Goal: Task Accomplishment & Management: Complete application form

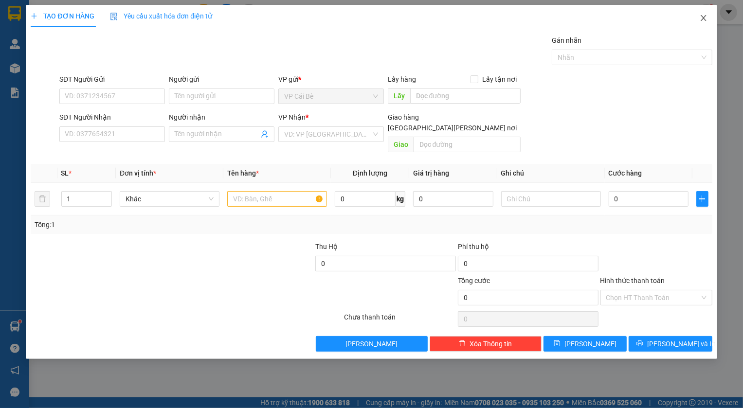
click at [700, 18] on icon "close" at bounding box center [704, 18] width 8 height 8
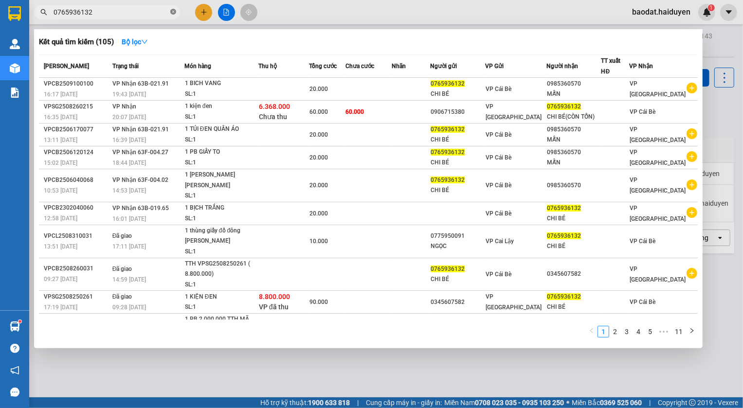
click at [172, 11] on icon "close-circle" at bounding box center [173, 12] width 6 height 6
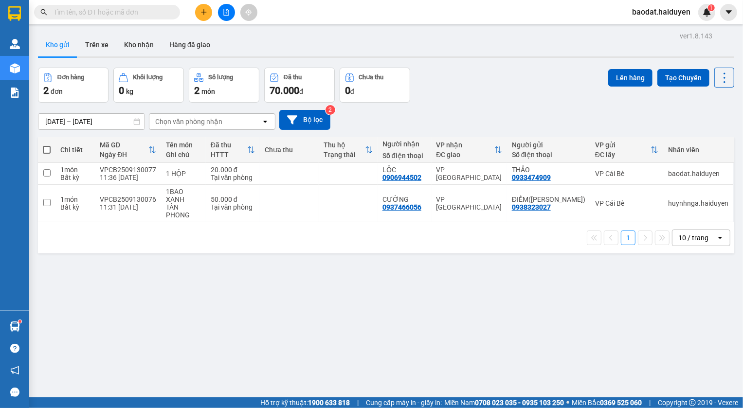
click at [140, 12] on input "text" at bounding box center [111, 12] width 115 height 11
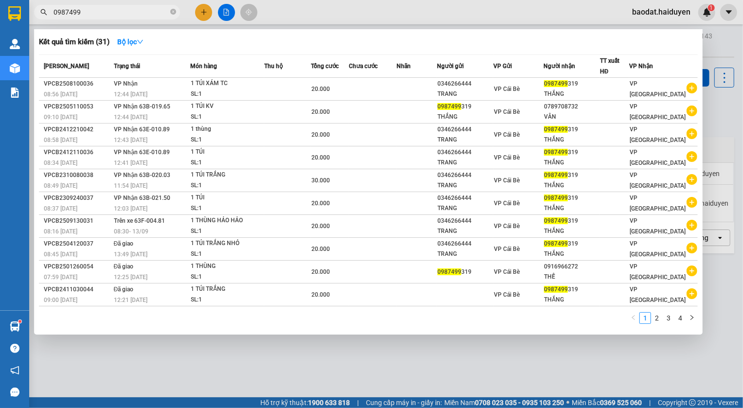
type input "0987499"
click at [172, 14] on icon "close-circle" at bounding box center [173, 12] width 6 height 6
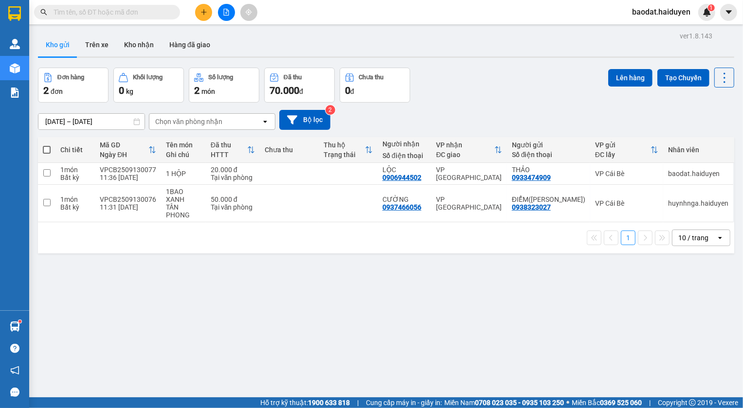
click at [143, 11] on input "text" at bounding box center [111, 12] width 115 height 11
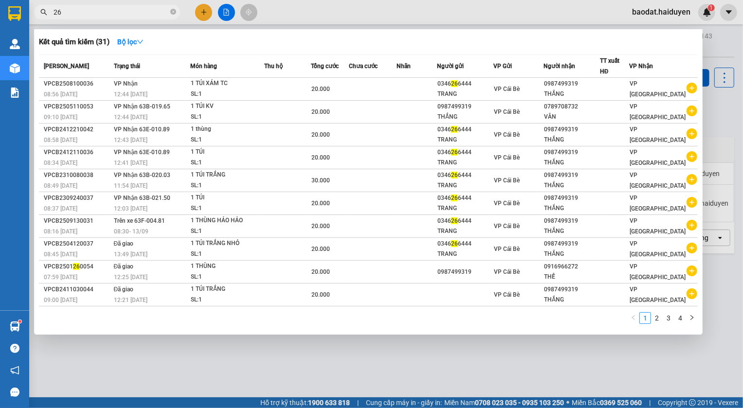
type input "262"
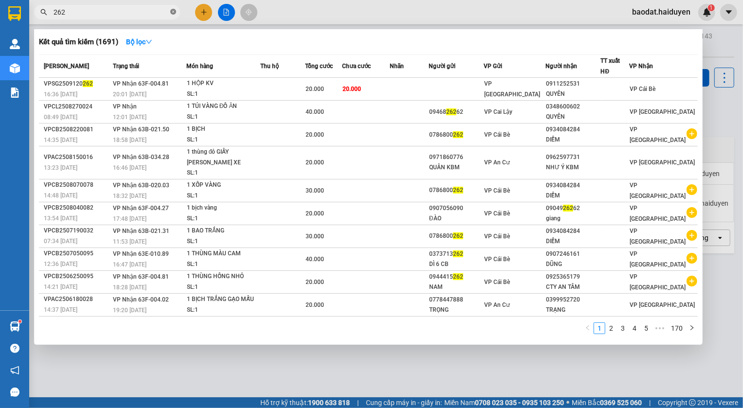
click at [172, 11] on icon "close-circle" at bounding box center [173, 12] width 6 height 6
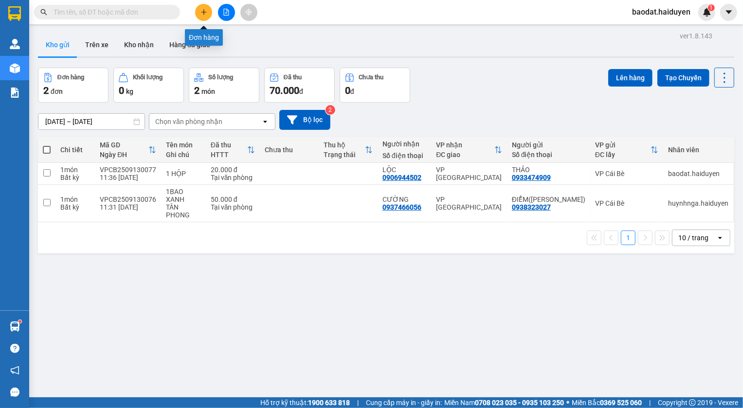
click at [203, 17] on button at bounding box center [203, 12] width 17 height 17
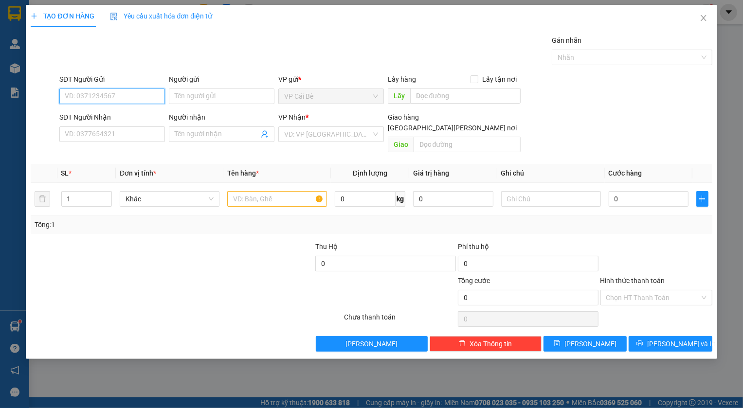
click at [130, 101] on input "SĐT Người Gửi" at bounding box center [112, 97] width 106 height 16
click at [101, 116] on div "0966273262" at bounding box center [113, 116] width 96 height 11
type input "0966273262"
type input "BÀ TỒN"
type input "0845200090"
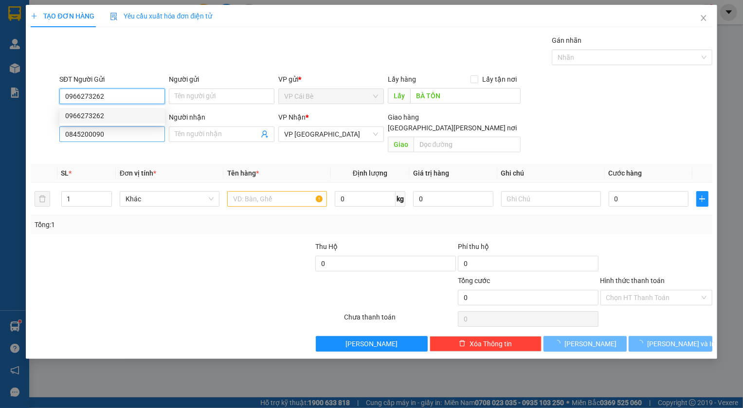
type input "20.000"
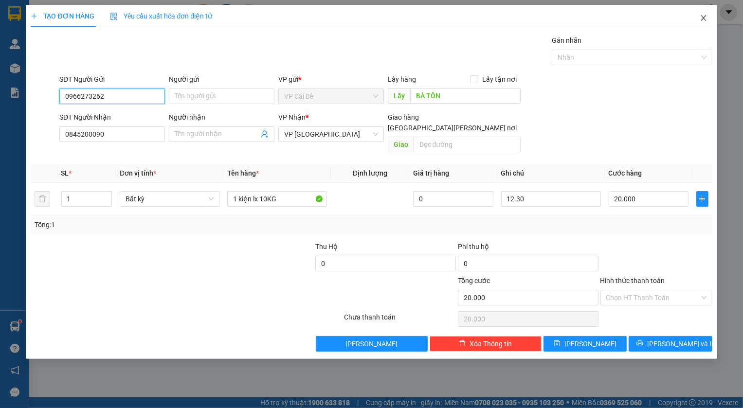
type input "0966273262"
click at [703, 19] on icon "close" at bounding box center [703, 18] width 5 height 6
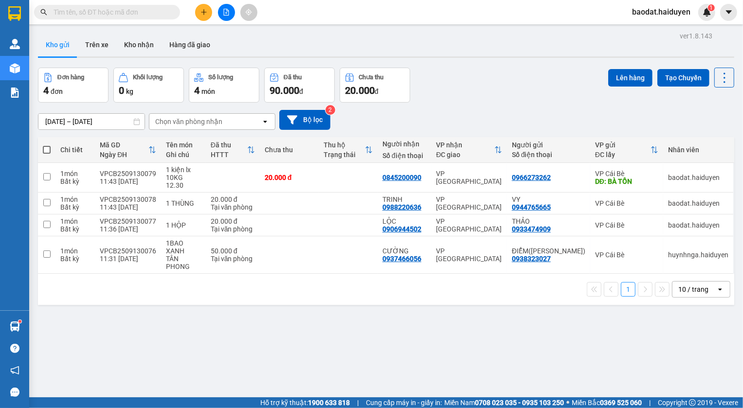
click at [133, 14] on input "text" at bounding box center [111, 12] width 115 height 11
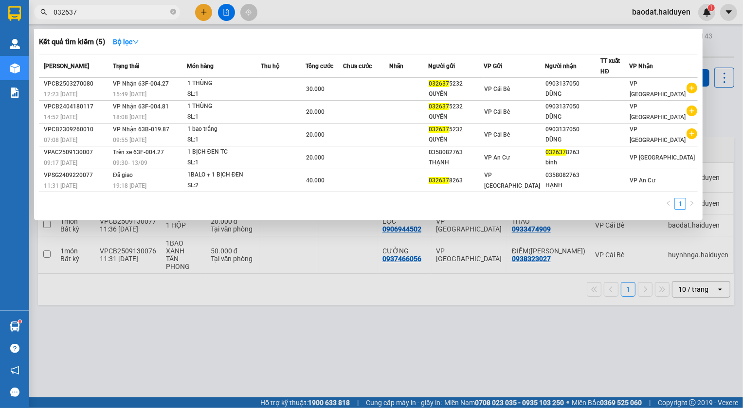
type input "032637"
drag, startPoint x: 441, startPoint y: 3, endPoint x: 288, endPoint y: 327, distance: 358.7
click at [288, 327] on div at bounding box center [371, 204] width 743 height 408
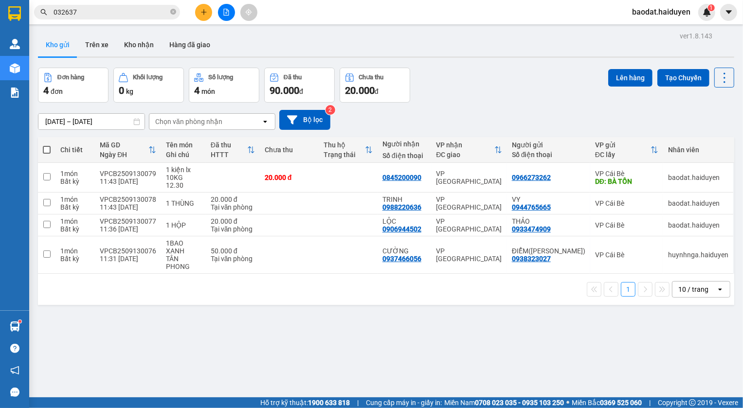
click at [135, 17] on input "032637" at bounding box center [111, 12] width 115 height 11
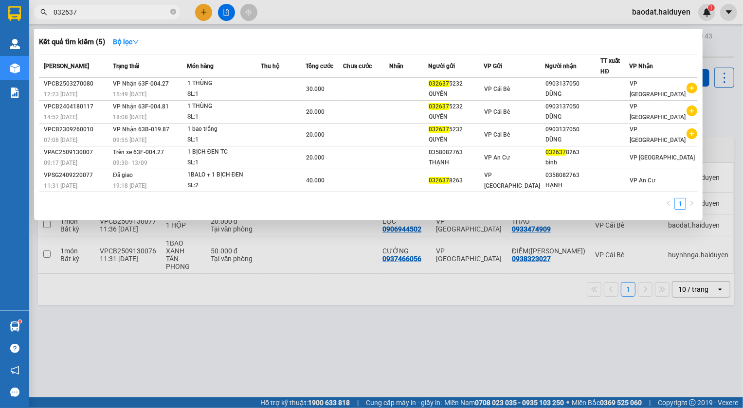
click at [178, 8] on span "032637" at bounding box center [107, 12] width 146 height 15
click at [175, 12] on icon "close-circle" at bounding box center [173, 12] width 6 height 6
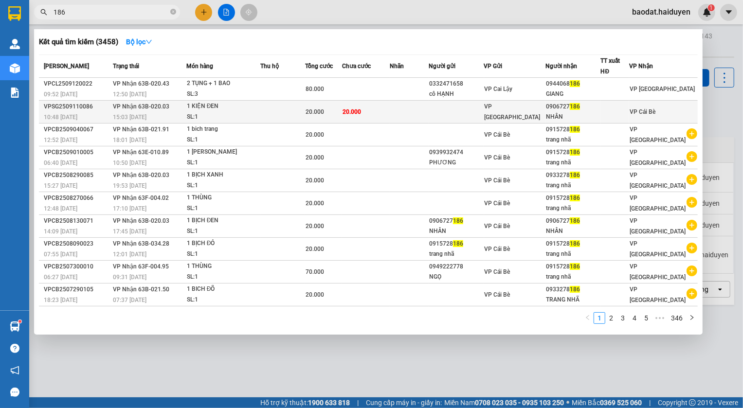
type input "186"
click at [112, 116] on td "[PERSON_NAME] 63B-020.03 15:03 [DATE]" at bounding box center [149, 112] width 76 height 23
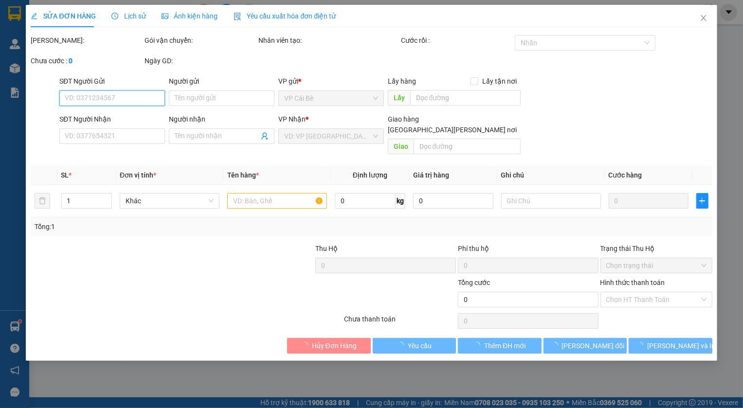
type input "0906727186"
type input "NHÂN"
type input "20.000"
